Goal: Transaction & Acquisition: Obtain resource

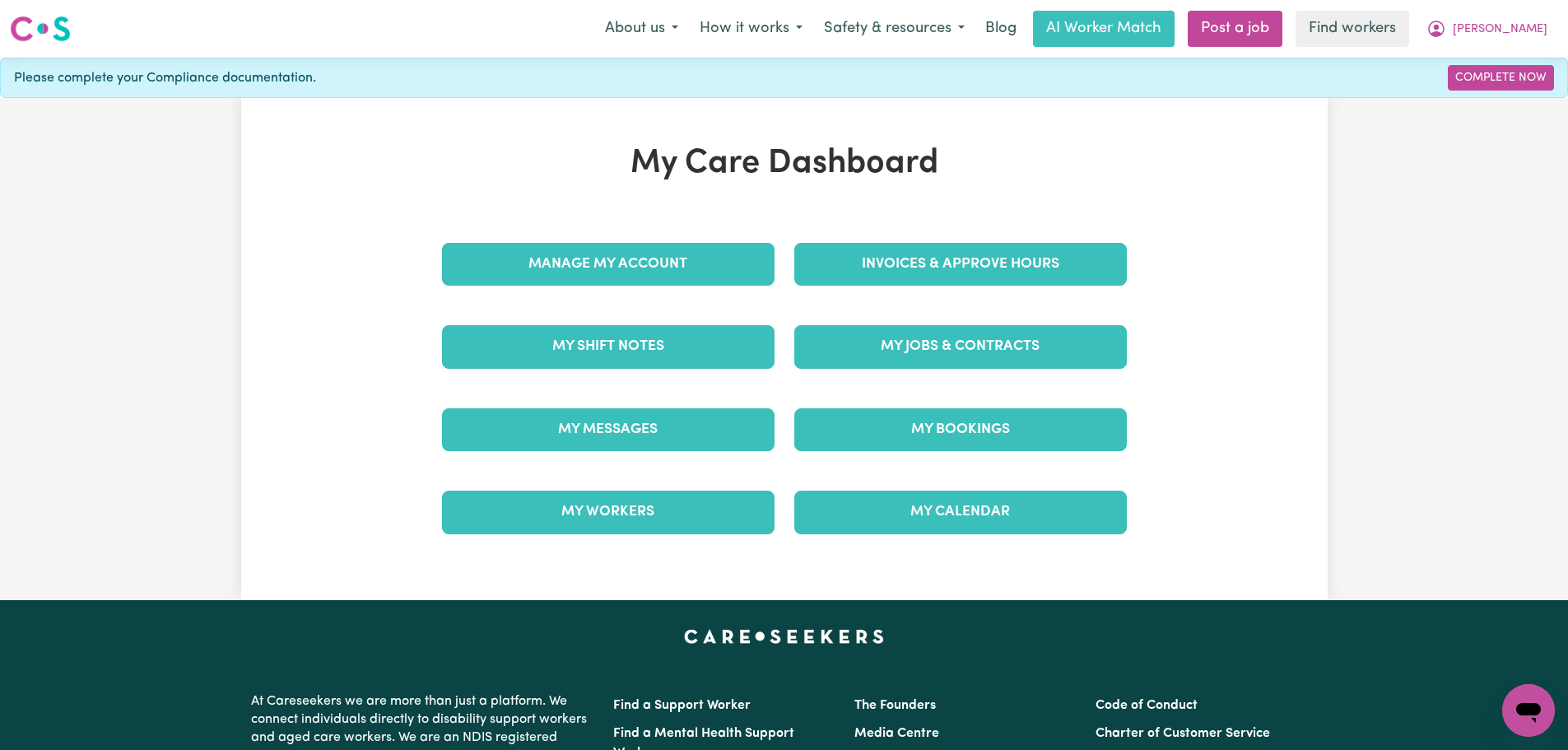
click at [892, 229] on div "Invoices & Approve Hours" at bounding box center [960, 263] width 352 height 82
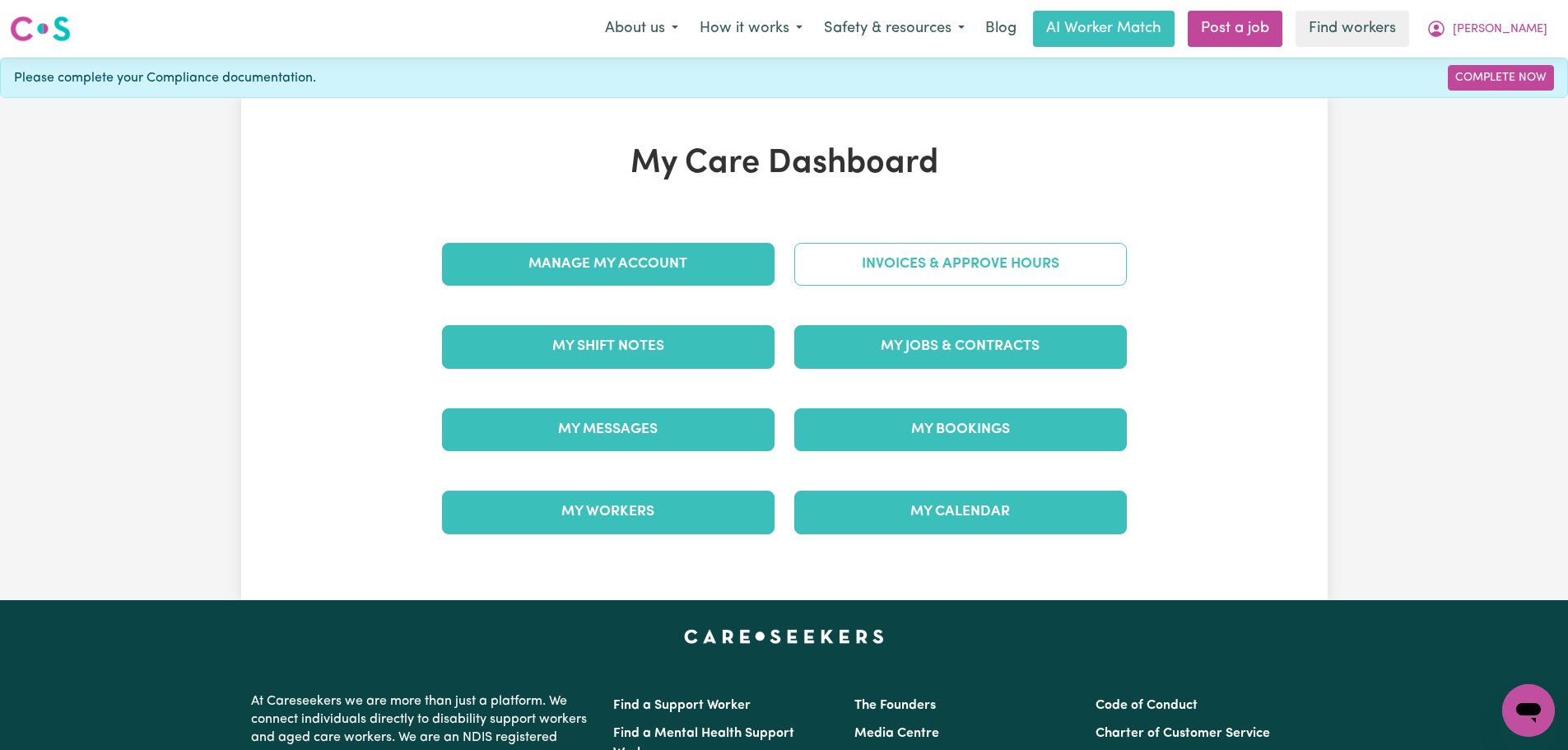
click at [899, 257] on link "Invoices & Approve Hours" at bounding box center [960, 263] width 333 height 42
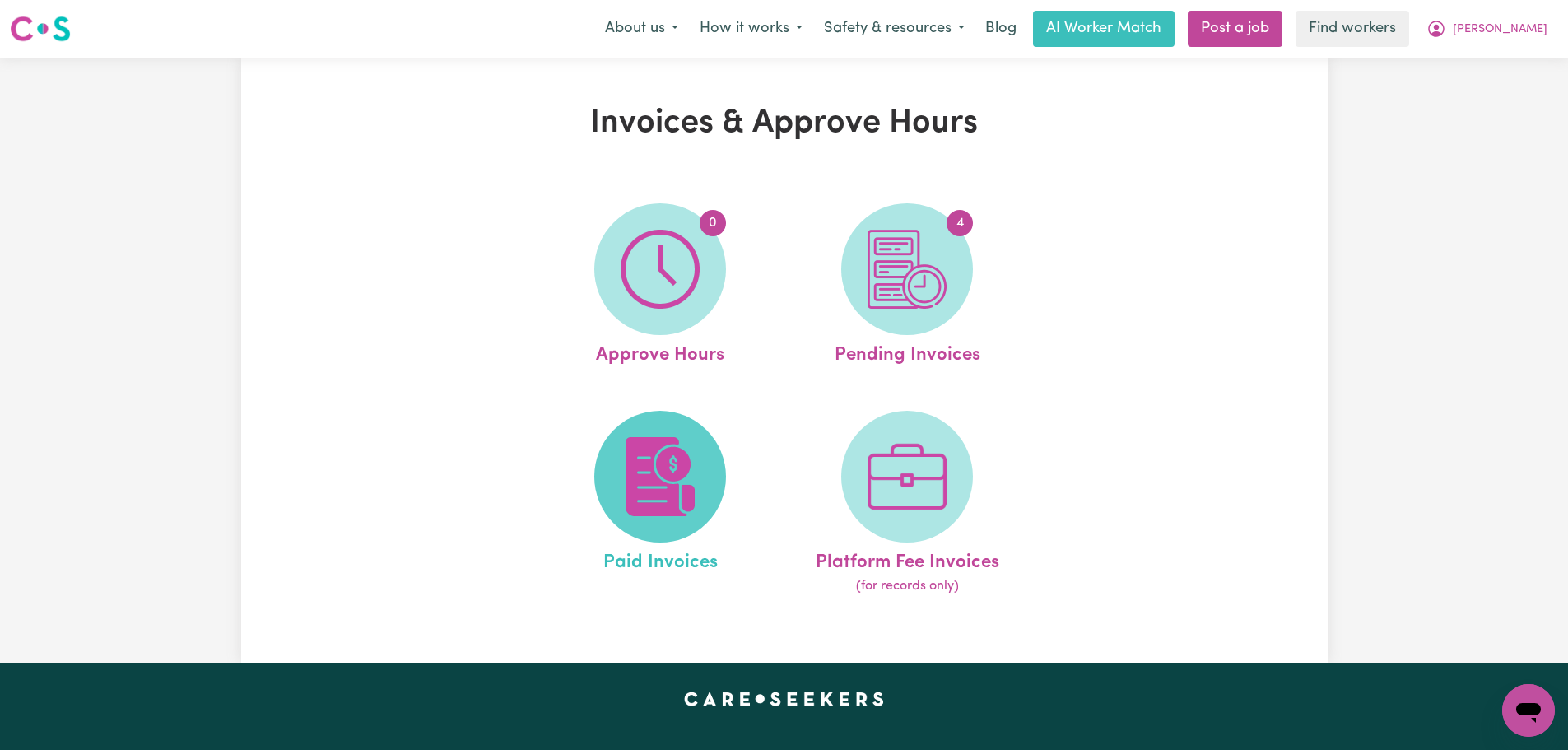
click at [701, 446] on span at bounding box center [659, 476] width 131 height 131
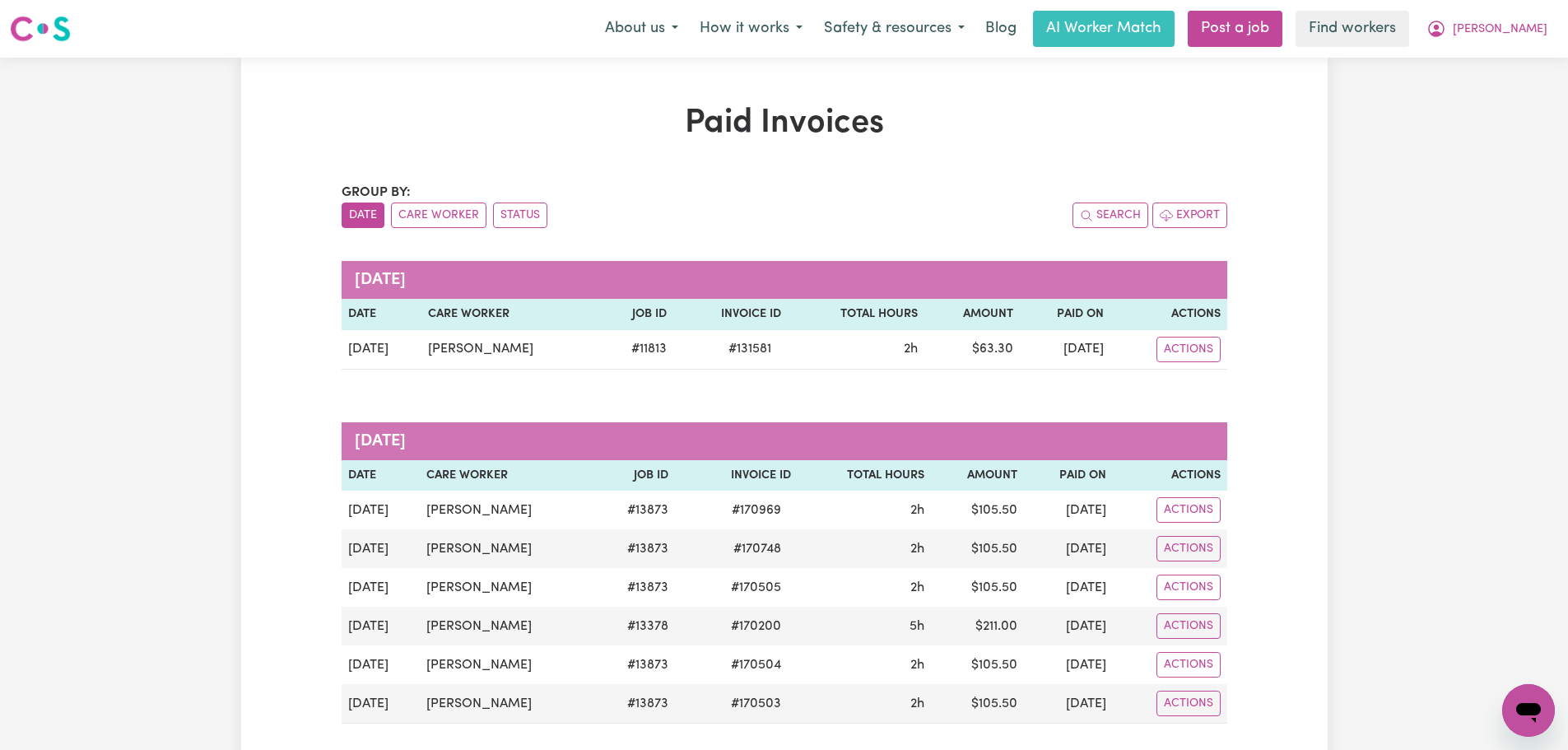
scroll to position [330, 0]
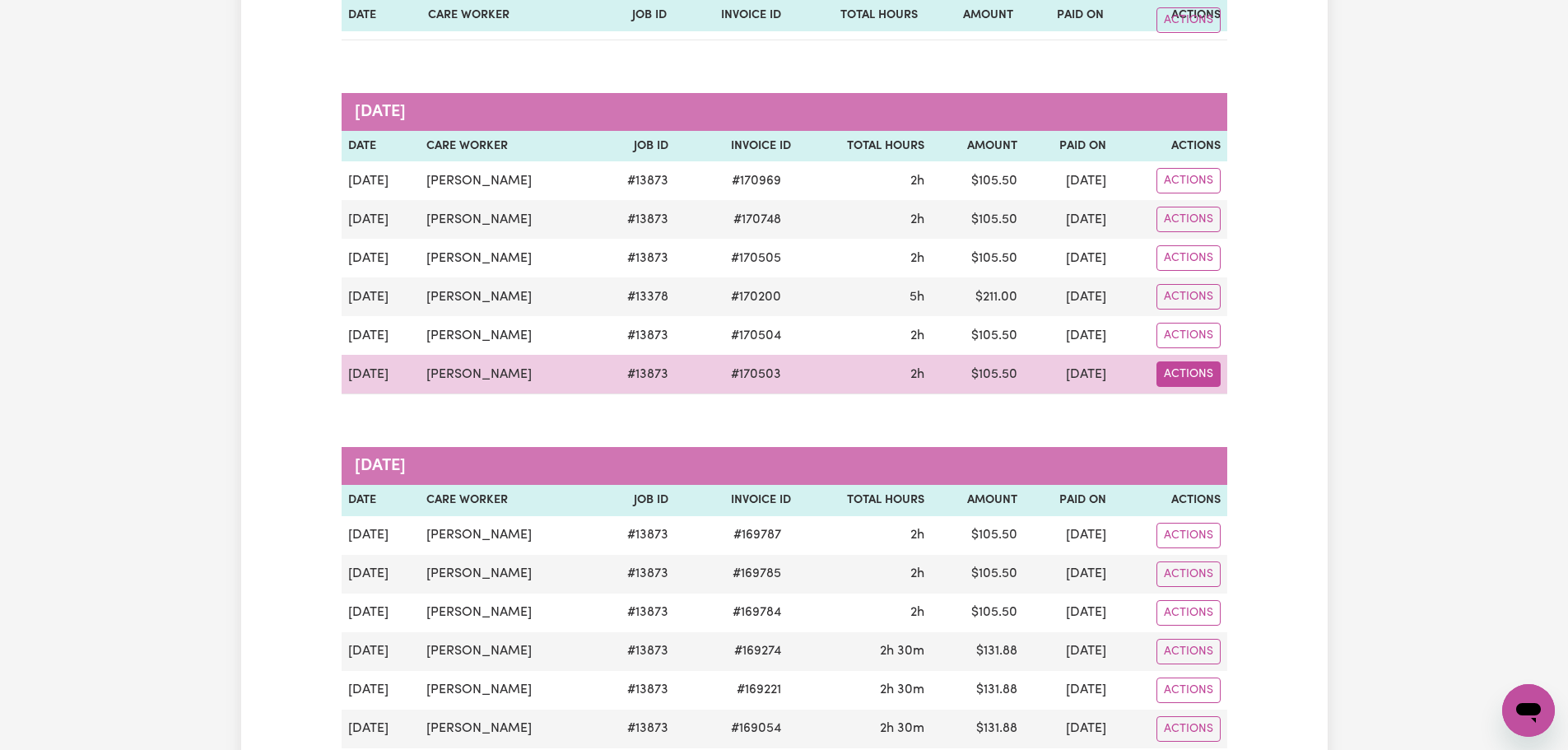
click at [1197, 33] on button "Actions" at bounding box center [1188, 21] width 64 height 26
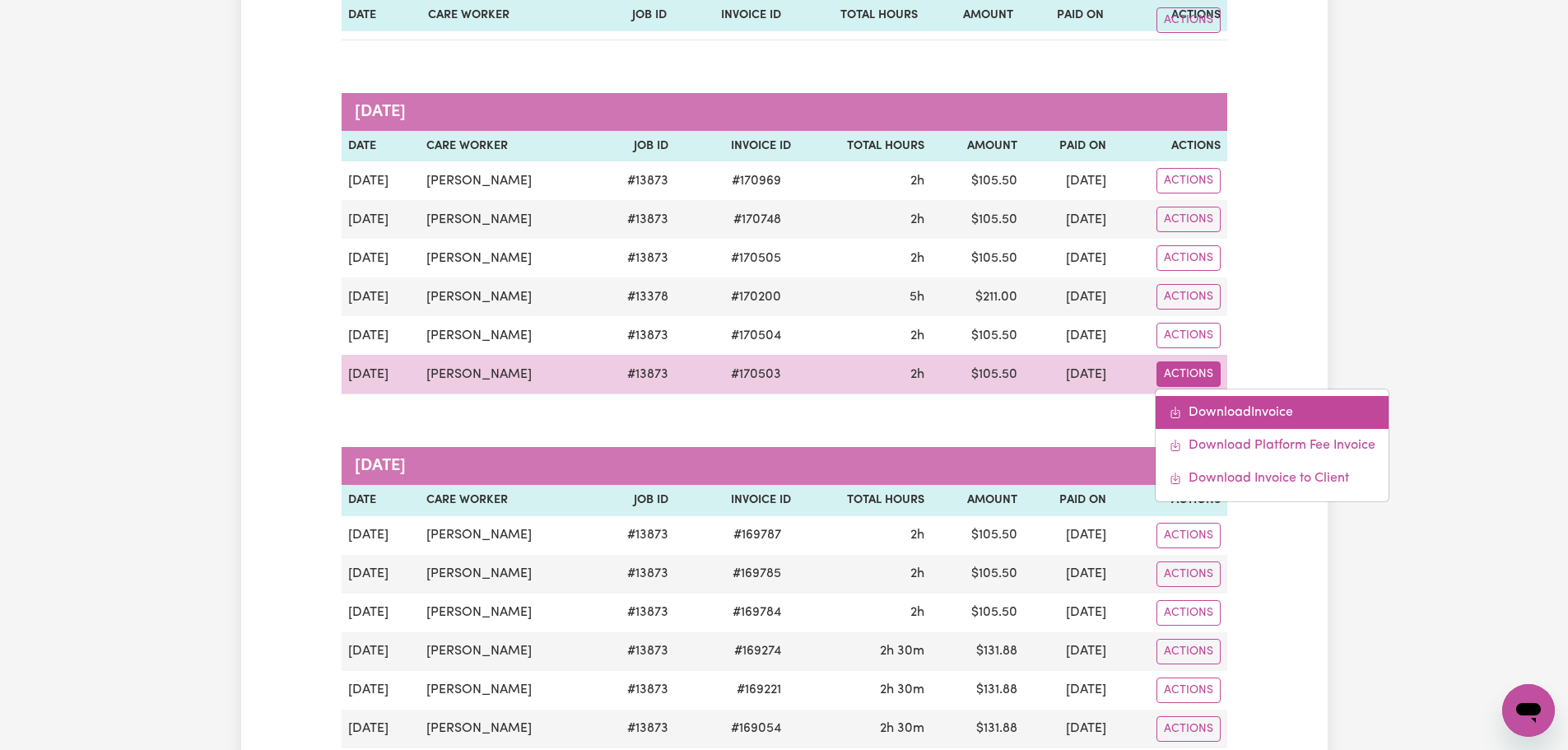
click at [1211, 408] on link "Download Invoice" at bounding box center [1272, 412] width 233 height 33
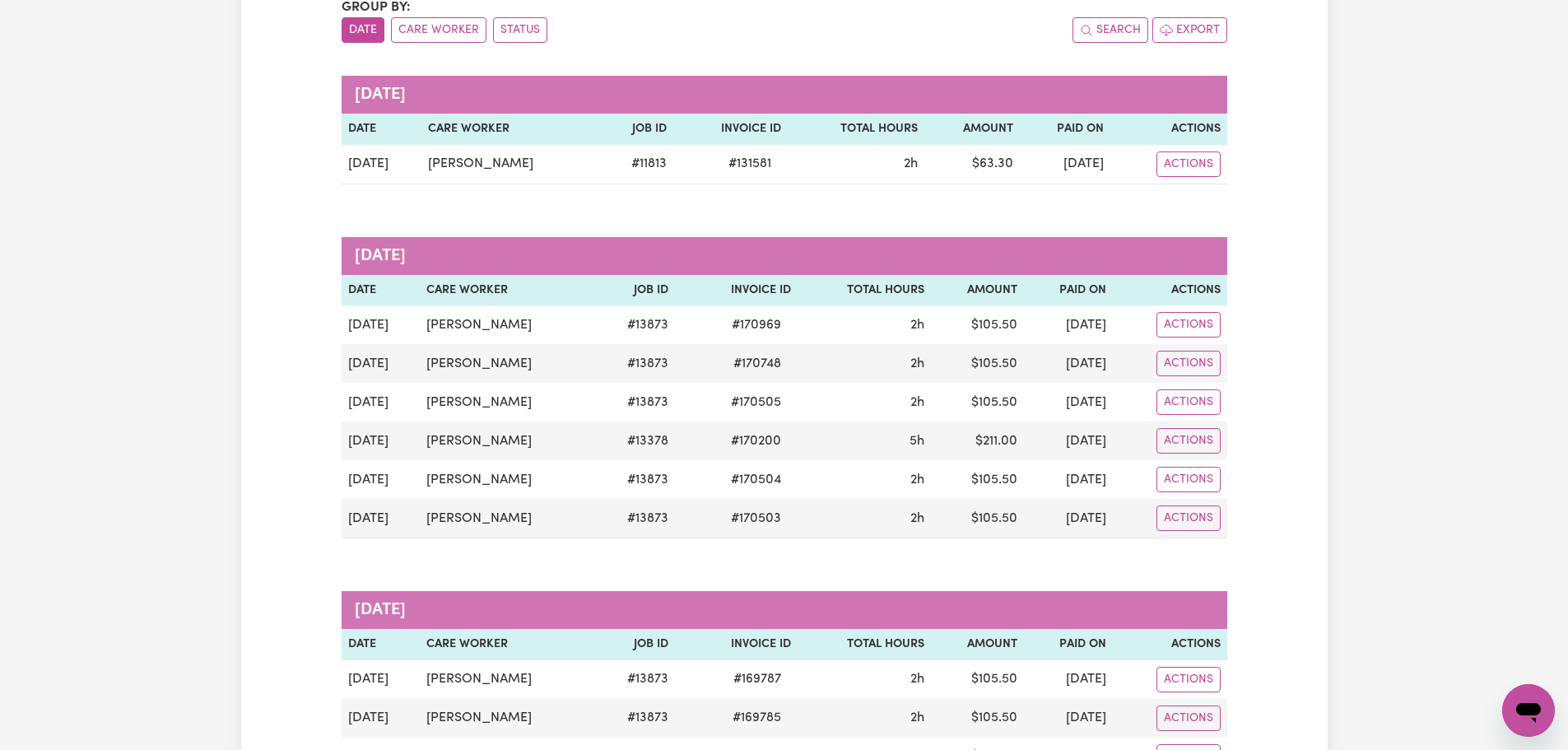
scroll to position [0, 0]
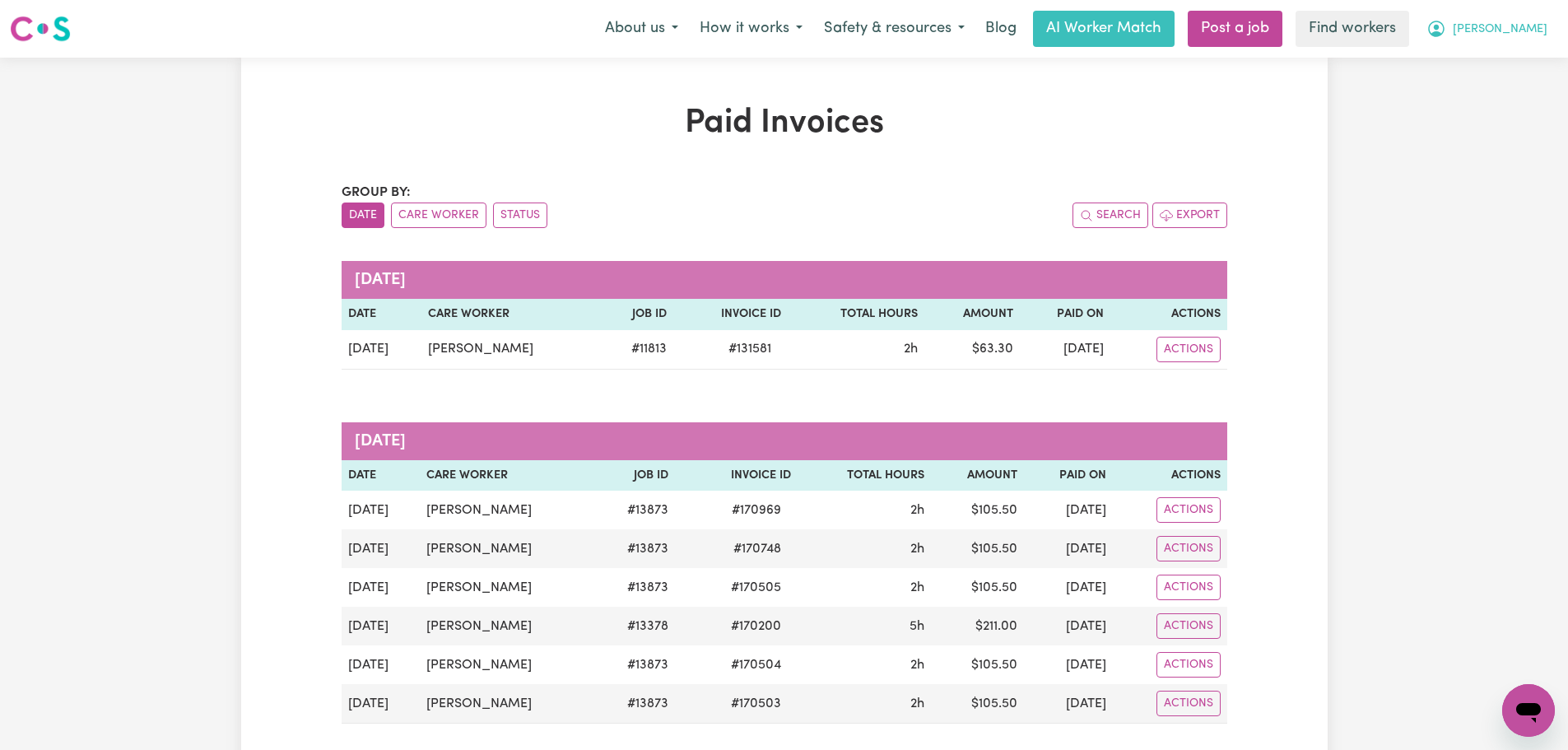
click at [1559, 28] on div "Menu About us How it works Safety & resources Blog AI Worker Match Post a job F…" at bounding box center [784, 29] width 1568 height 38
click at [1547, 24] on button "[PERSON_NAME]" at bounding box center [1486, 29] width 142 height 35
click at [1516, 98] on link "Logout" at bounding box center [1492, 95] width 130 height 32
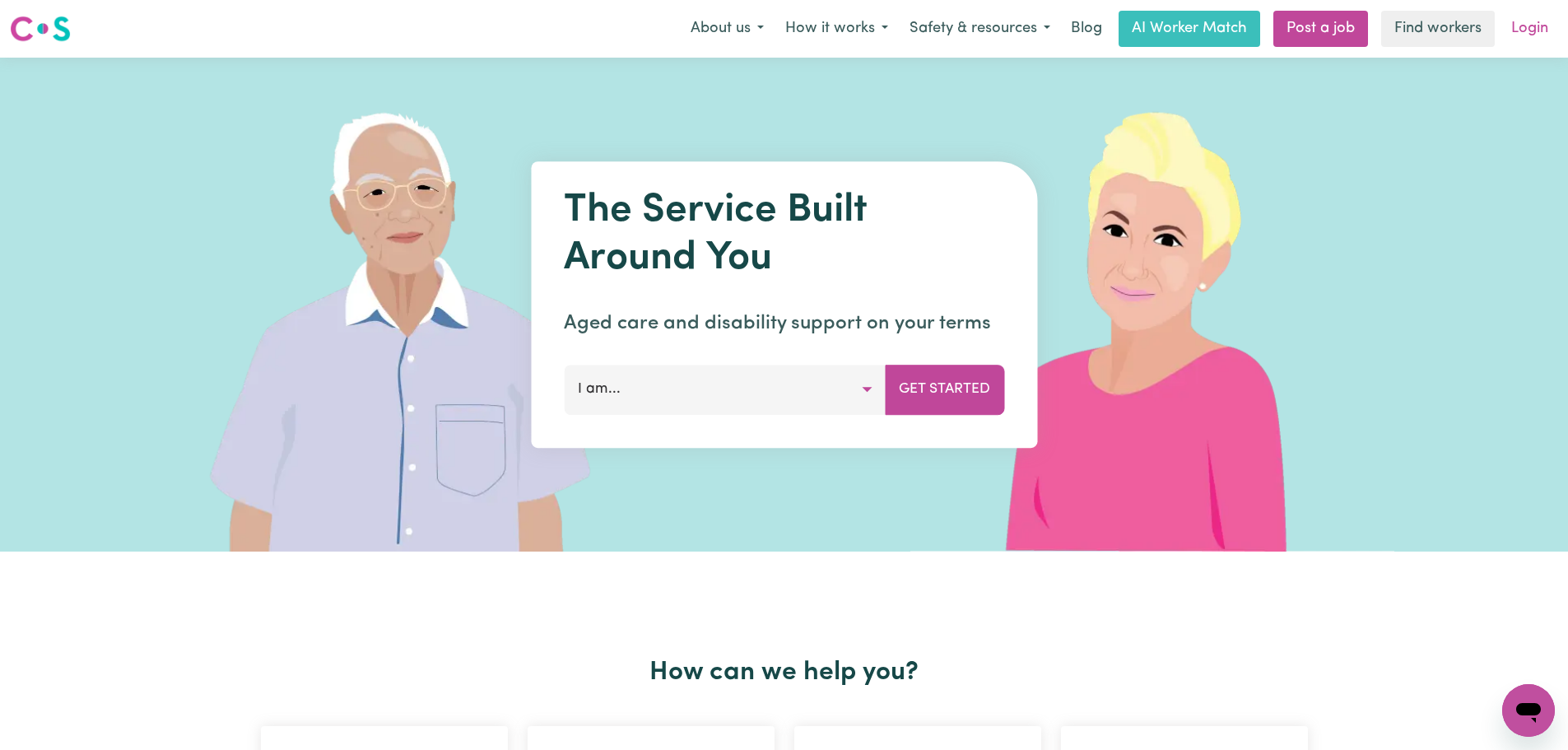
click at [1531, 36] on link "Login" at bounding box center [1530, 29] width 57 height 37
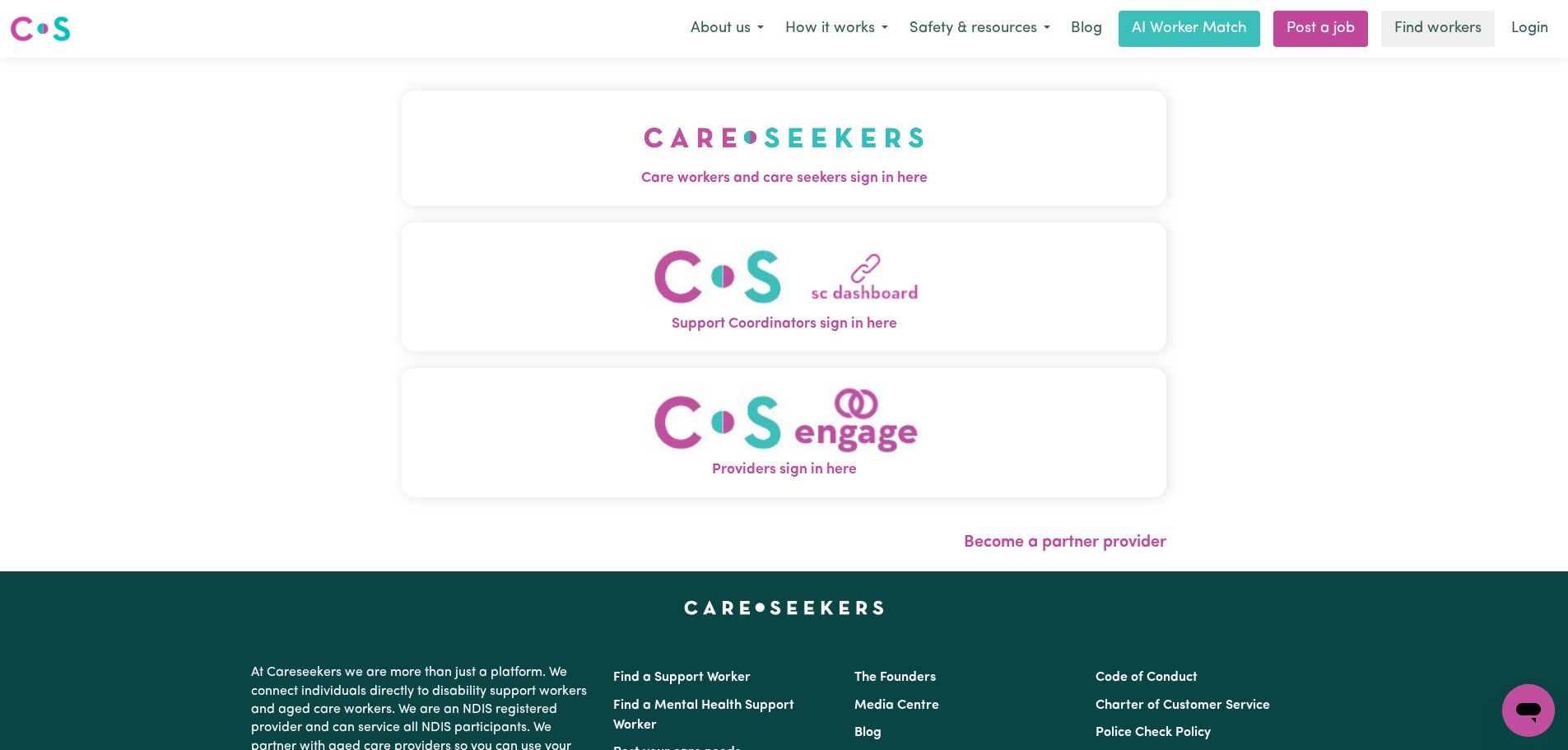
click at [664, 211] on div "Care workers and care seekers sign in here Support Coordinators sign in here Pr…" at bounding box center [784, 302] width 765 height 423
click at [678, 136] on img "Care workers and care seekers sign in here" at bounding box center [784, 137] width 280 height 61
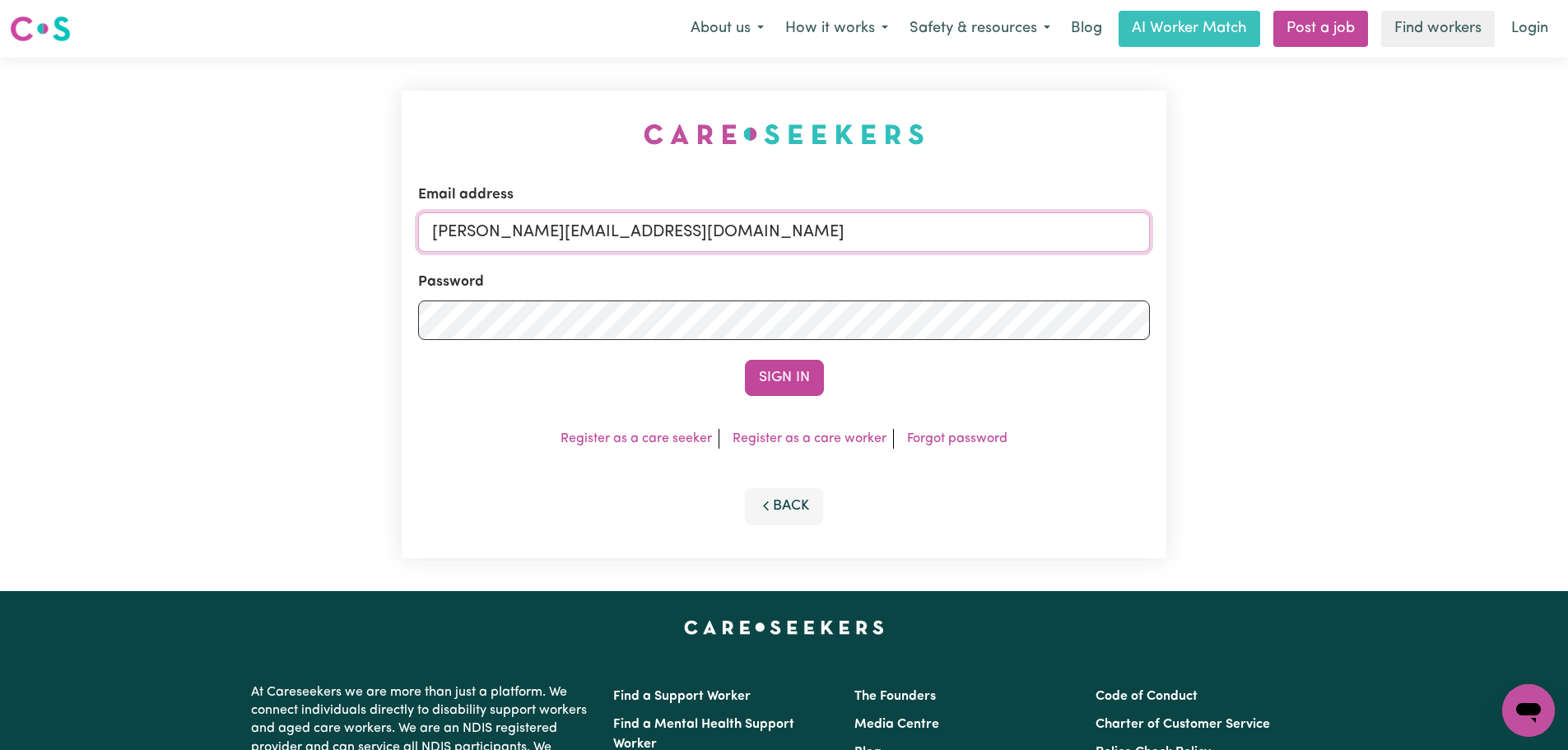
click at [734, 238] on input "[PERSON_NAME][EMAIL_ADDRESS][DOMAIN_NAME]" at bounding box center [784, 232] width 731 height 39
drag, startPoint x: 673, startPoint y: 233, endPoint x: 515, endPoint y: 227, distance: 158.1
click at [515, 227] on input "superuser~ [EMAIL_ADDRESS][DOMAIN_NAME]" at bounding box center [784, 232] width 731 height 39
type input "superuser~[EMAIL_ADDRESS][DOMAIN_NAME]"
click at [745, 359] on button "Sign In" at bounding box center [784, 377] width 79 height 37
